Goal: Information Seeking & Learning: Learn about a topic

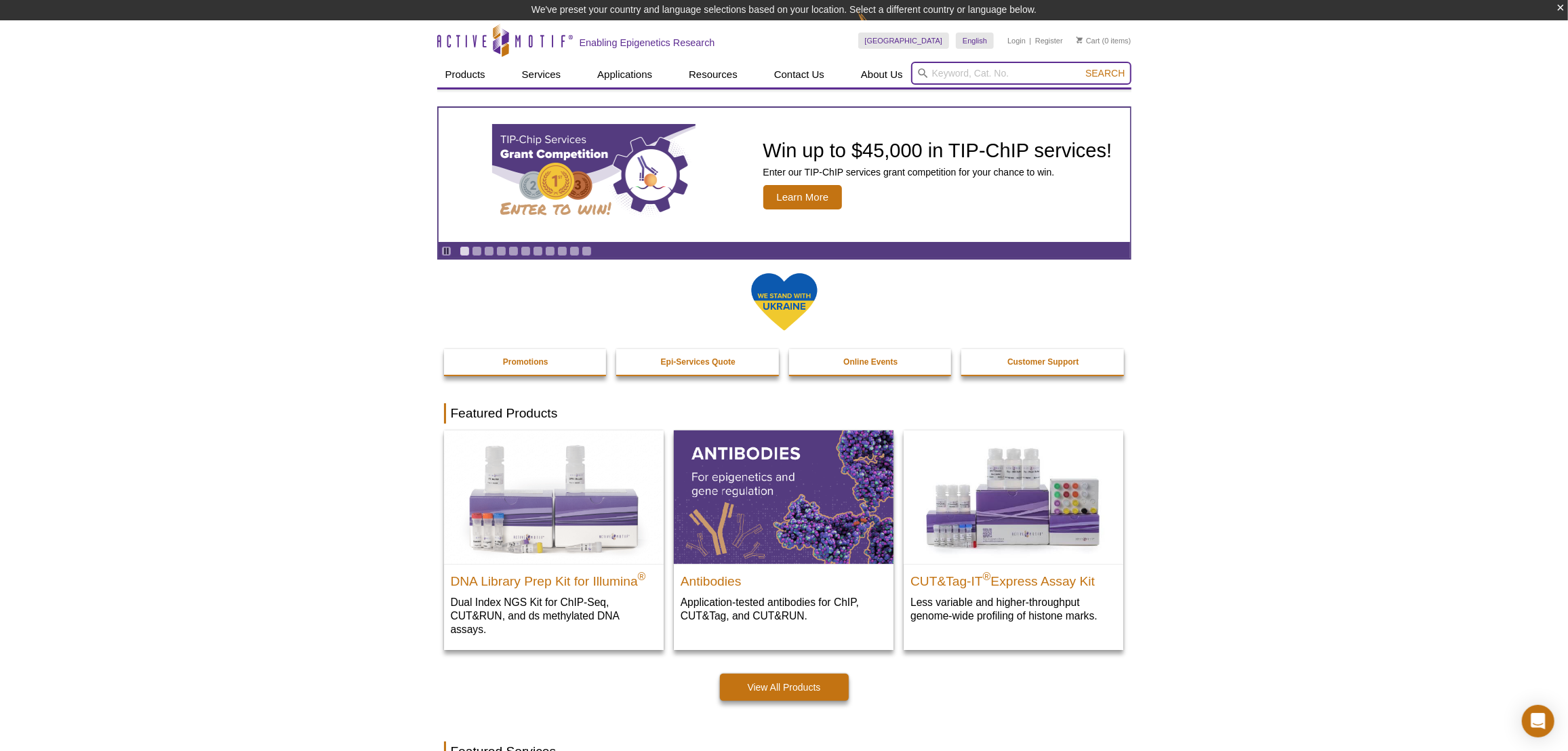
click at [947, 79] on input "search" at bounding box center [1021, 73] width 220 height 23
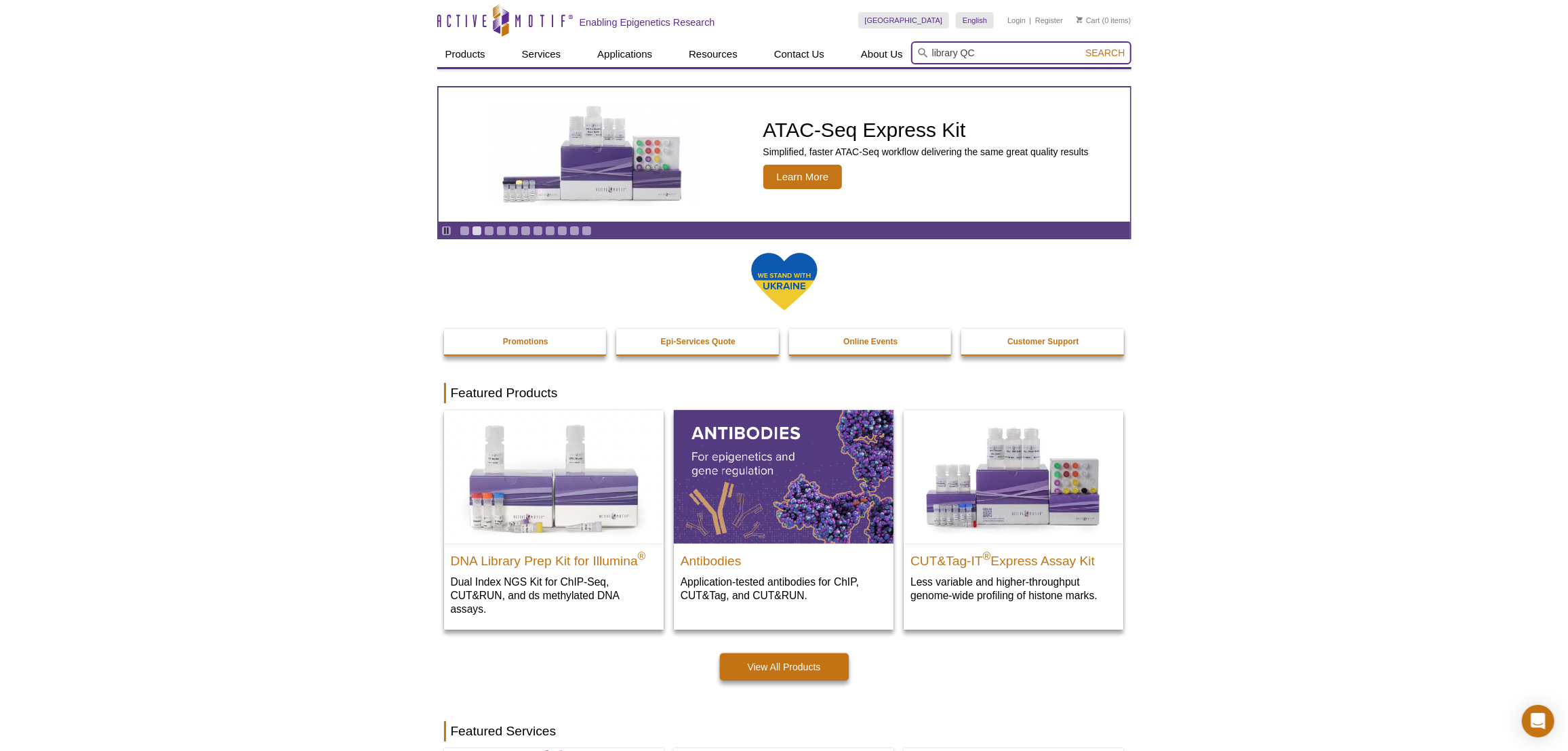
type input "library QC"
click at [1082, 47] on button "Search" at bounding box center [1105, 53] width 48 height 12
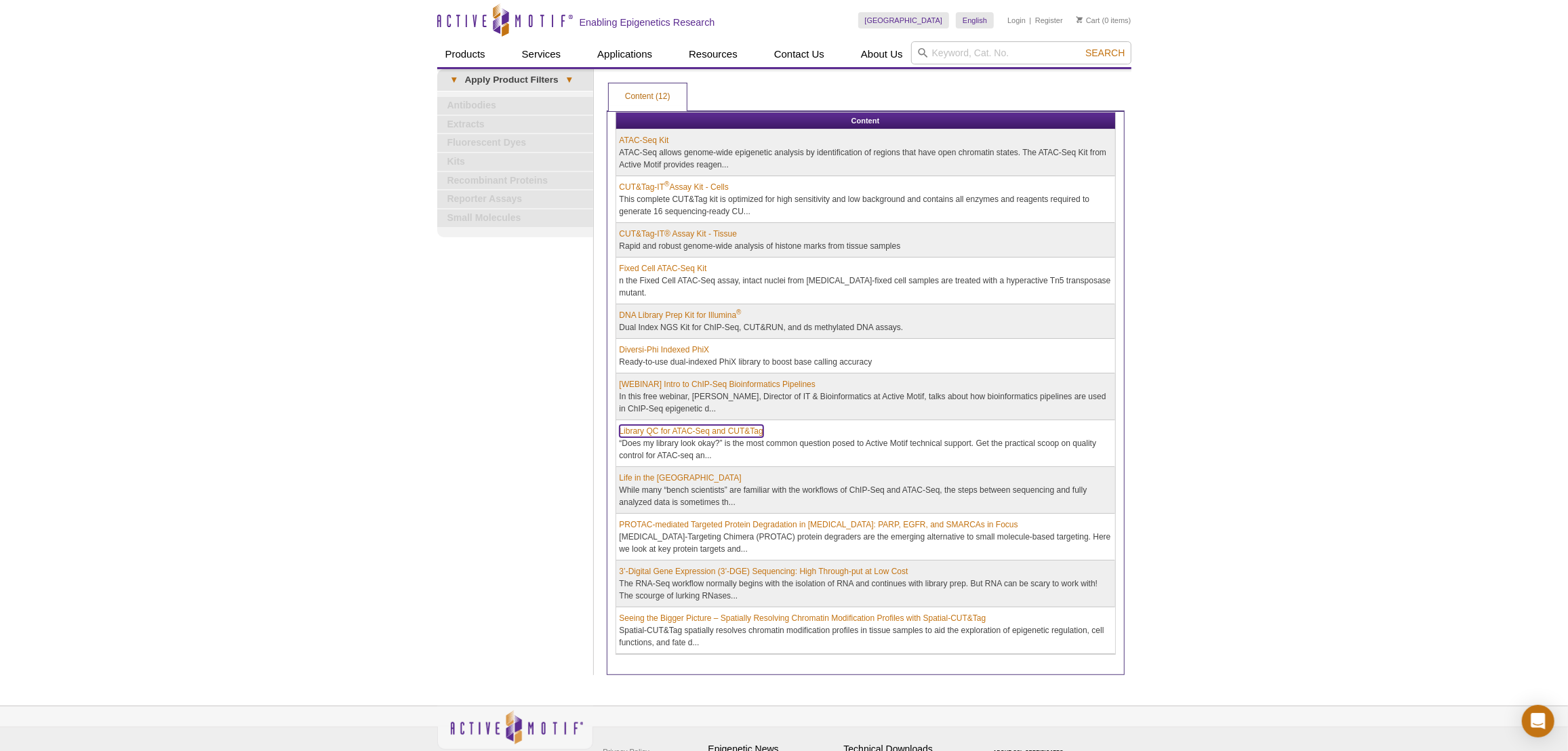
click at [675, 425] on link "Library QC for ATAC-Seq and CUT&Tag" at bounding box center [691, 431] width 143 height 12
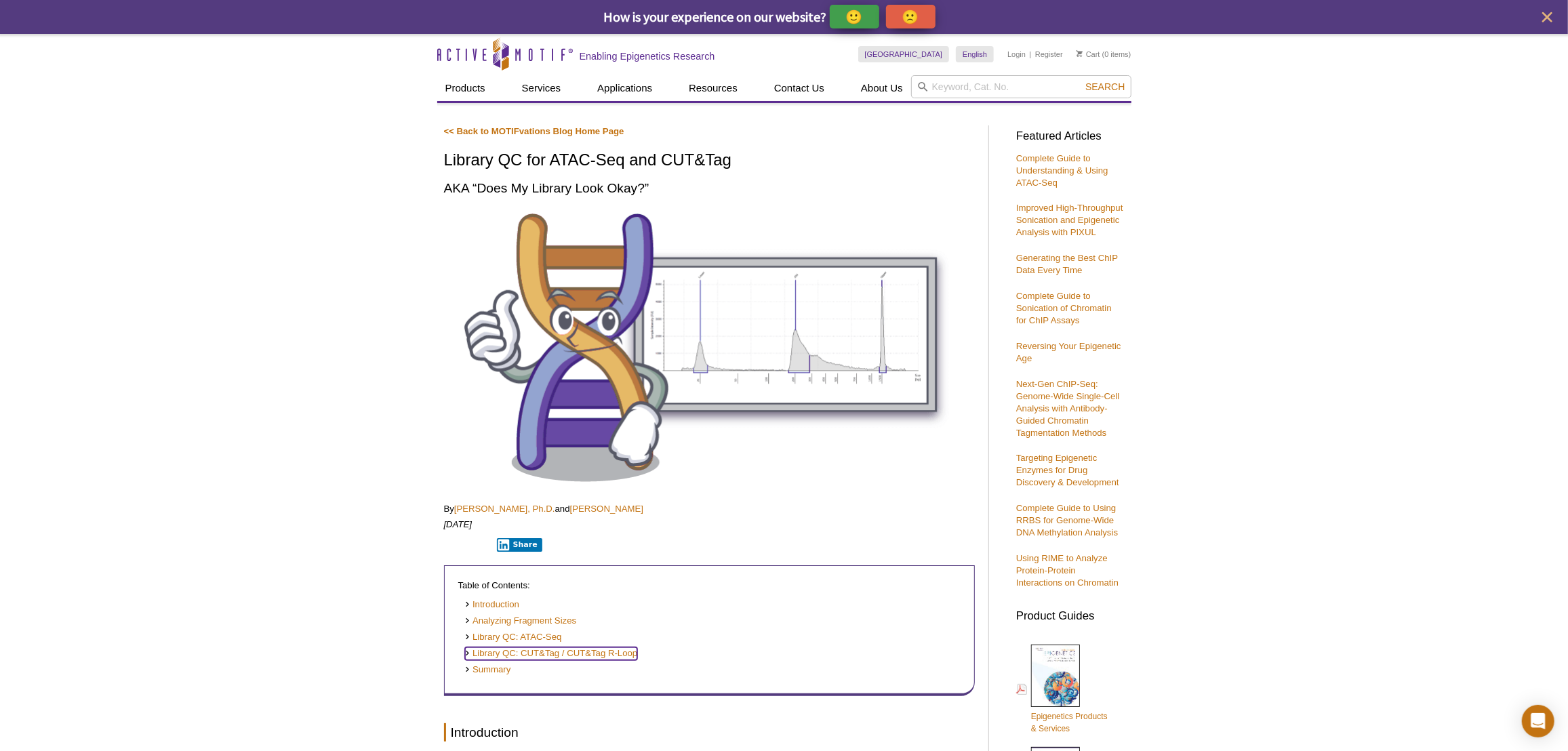
click at [564, 653] on link "Library QC: CUT&Tag / CUT&Tag R-Loop" at bounding box center [551, 654] width 173 height 13
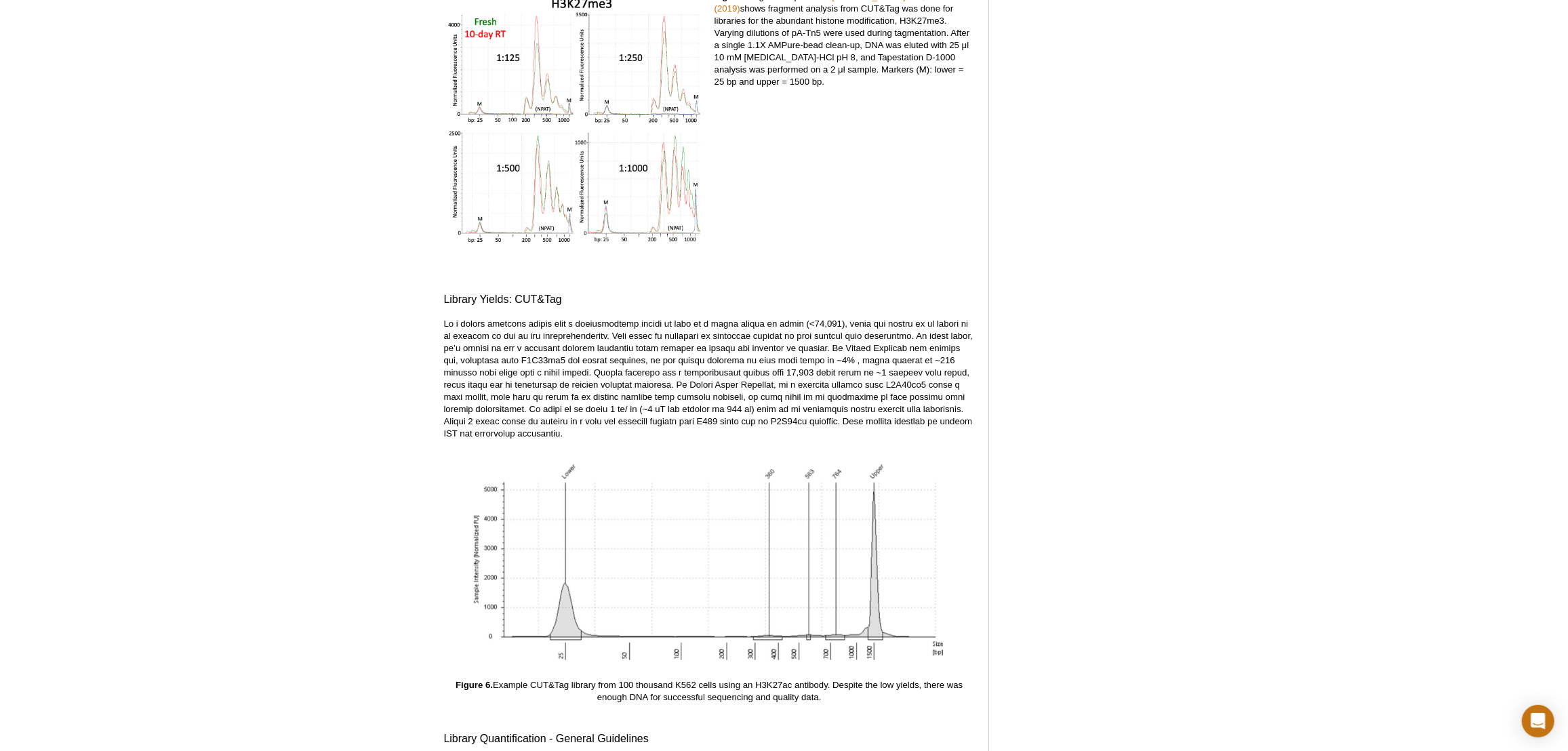
scroll to position [3978, 0]
